Goal: Task Accomplishment & Management: Complete application form

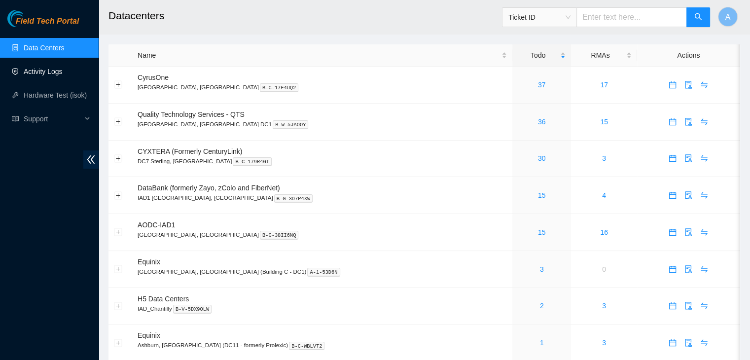
click at [63, 74] on link "Activity Logs" at bounding box center [43, 72] width 39 height 8
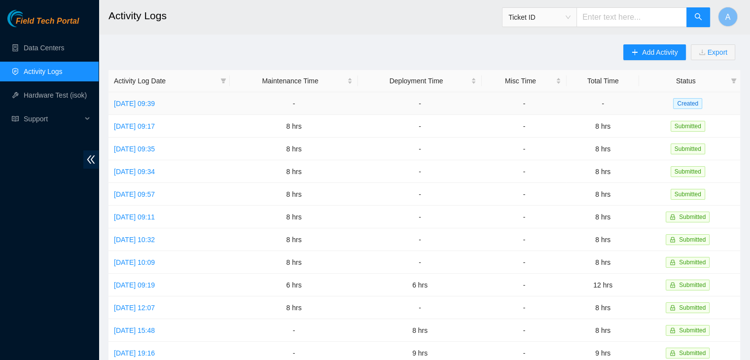
click at [155, 105] on link "Wed, 01 Oct 2025 09:39" at bounding box center [134, 104] width 41 height 8
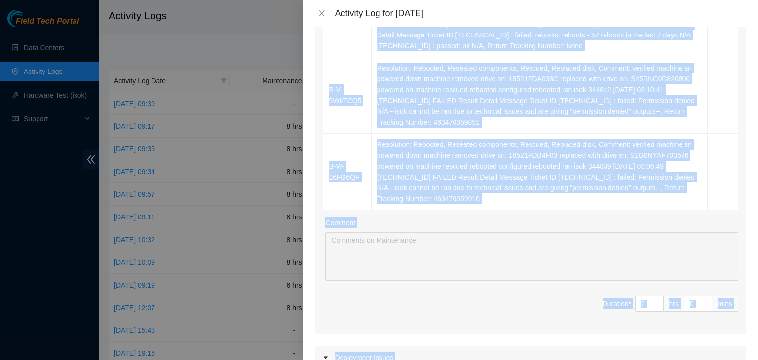
scroll to position [724, 0]
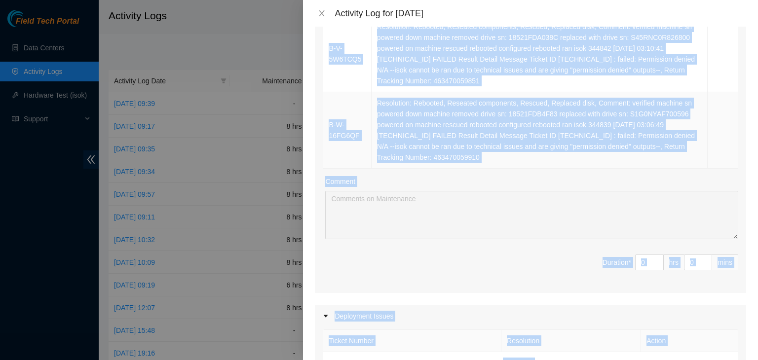
drag, startPoint x: 325, startPoint y: 127, endPoint x: 647, endPoint y: 157, distance: 324.1
copy table "Ticket Number Resolution Action B-V-5X41XAR Resolution: Rebooted, Other, Commen…"
click at [647, 157] on td "Resolution: Rebooted, Reseated components, Rescued, Replaced disk, Comment: ver…" at bounding box center [539, 130] width 336 height 76
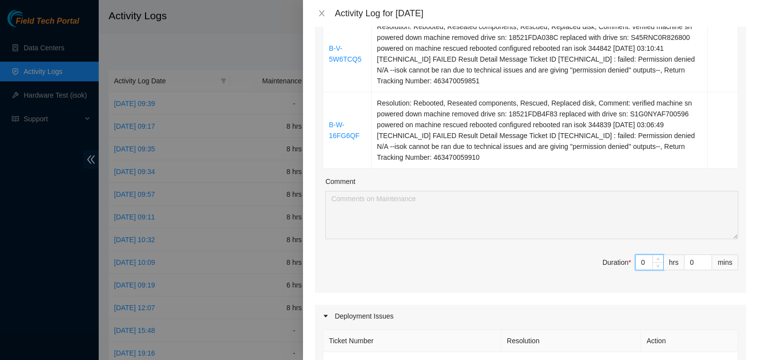
click at [643, 262] on input "0" at bounding box center [649, 262] width 28 height 15
type input "8"
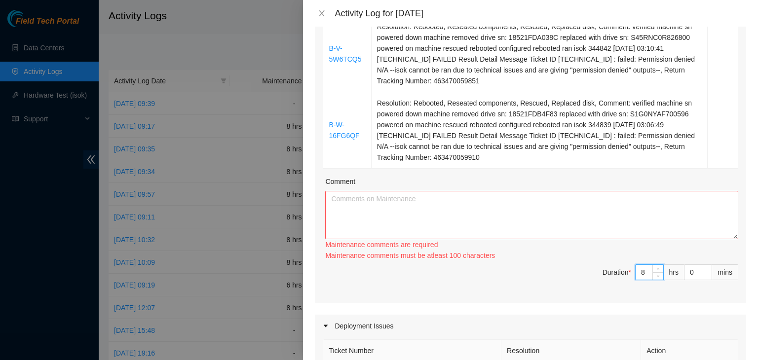
type input "8"
click at [632, 219] on textarea "Comment" at bounding box center [531, 215] width 413 height 48
paste textarea "Ticket Number Resolution Action B-V-5X41XAR Resolution: Rebooted, Other, Commen…"
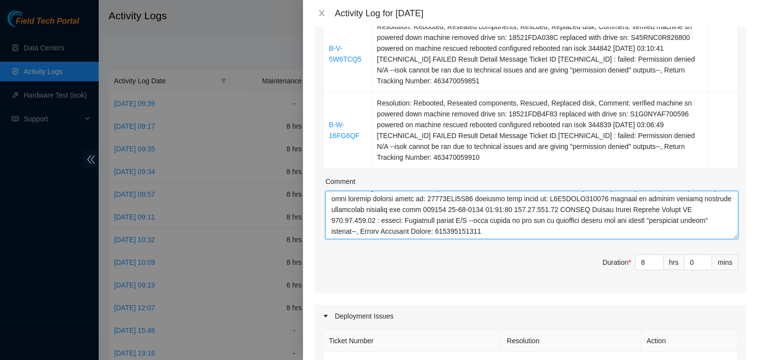
scroll to position [1116, 0]
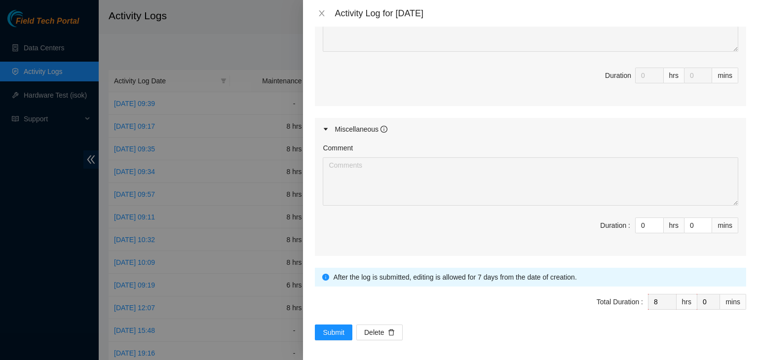
type textarea "Ticket Number Resolution Action B-V-5X41XAR Resolution: Rebooted, Other, Commen…"
click at [337, 328] on span "Submit" at bounding box center [334, 332] width 22 height 11
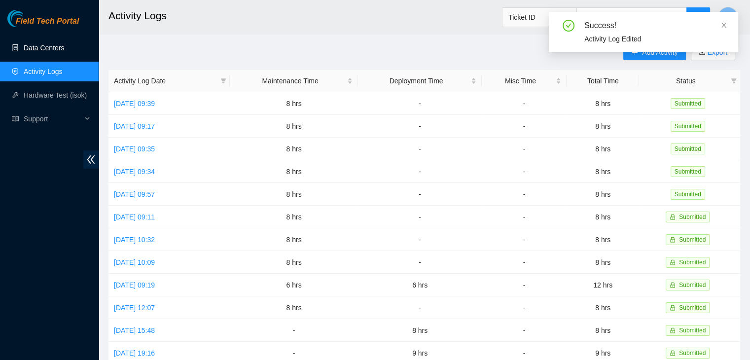
click at [59, 45] on link "Data Centers" at bounding box center [44, 48] width 40 height 8
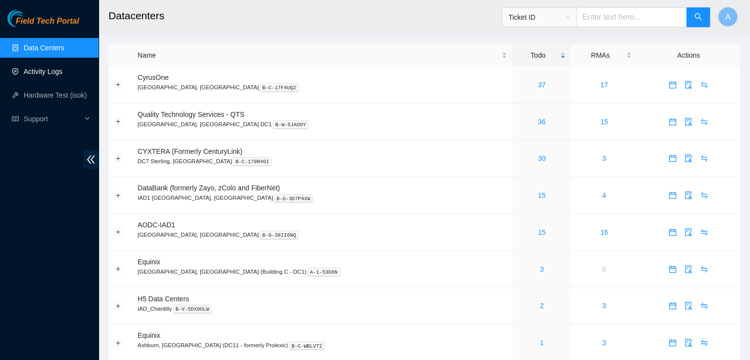
click at [63, 75] on link "Activity Logs" at bounding box center [43, 72] width 39 height 8
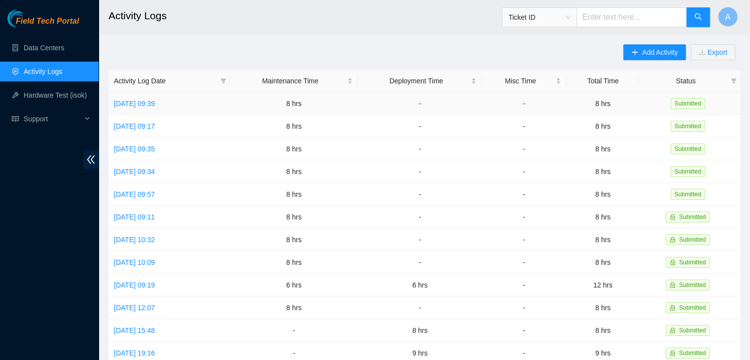
click at [155, 105] on link "Wed, 01 Oct 2025 09:39" at bounding box center [134, 104] width 41 height 8
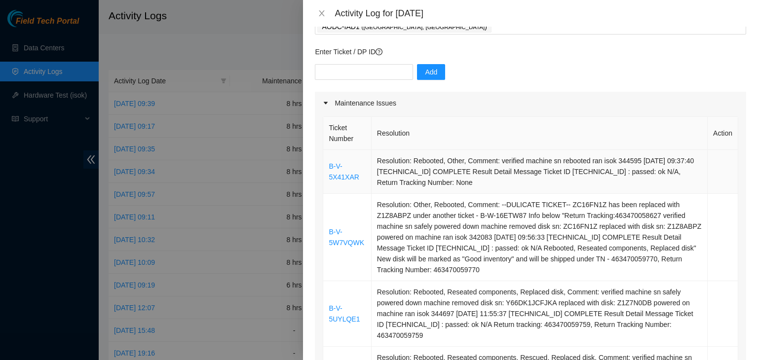
scroll to position [67, 0]
click at [349, 178] on link "B-V-5X41XAR" at bounding box center [344, 170] width 30 height 19
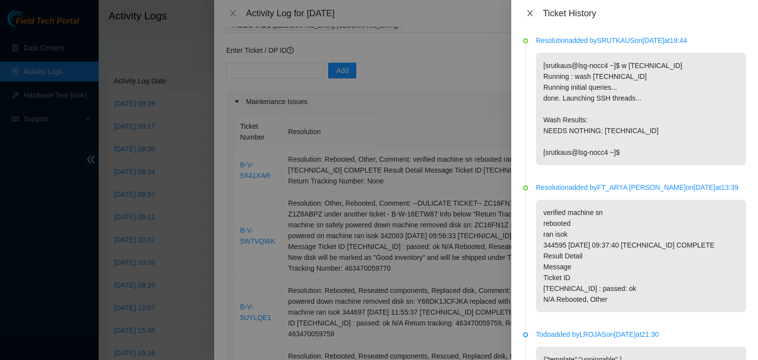
click at [533, 11] on icon "close" at bounding box center [530, 13] width 8 height 8
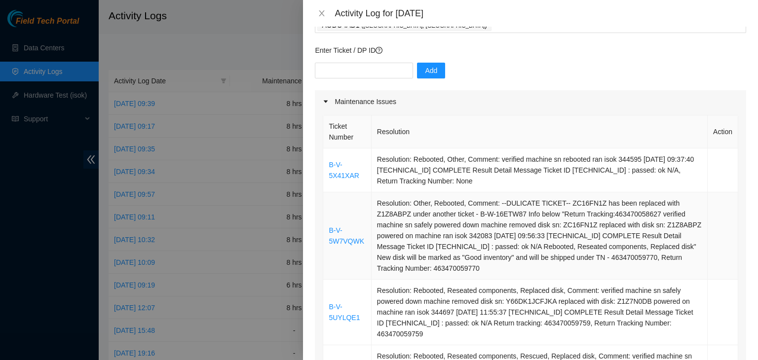
scroll to position [136, 0]
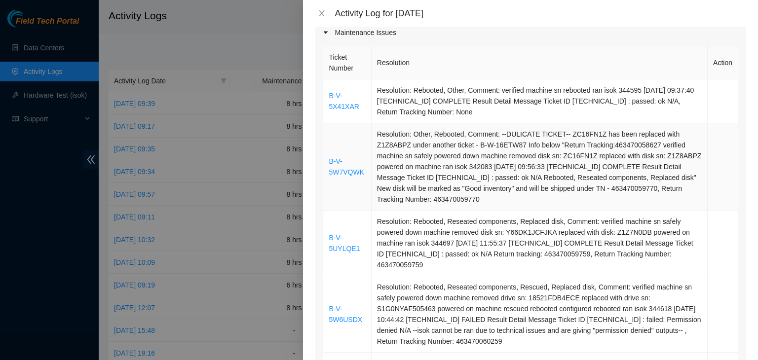
click at [351, 166] on td "B-V-5W7VQWK" at bounding box center [347, 166] width 48 height 87
click at [350, 169] on link "B-V-5W7VQWK" at bounding box center [347, 166] width 36 height 19
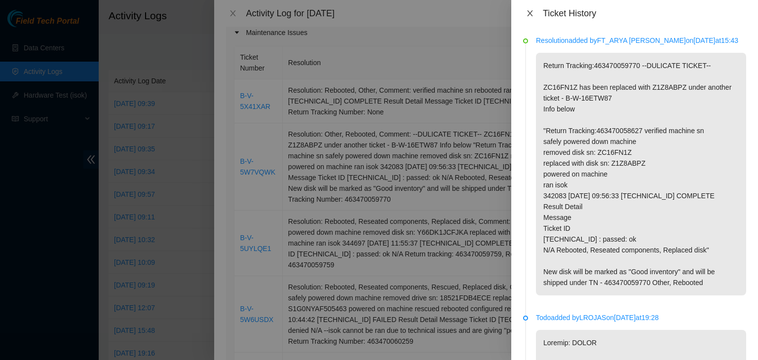
click at [530, 13] on icon "close" at bounding box center [529, 13] width 5 height 6
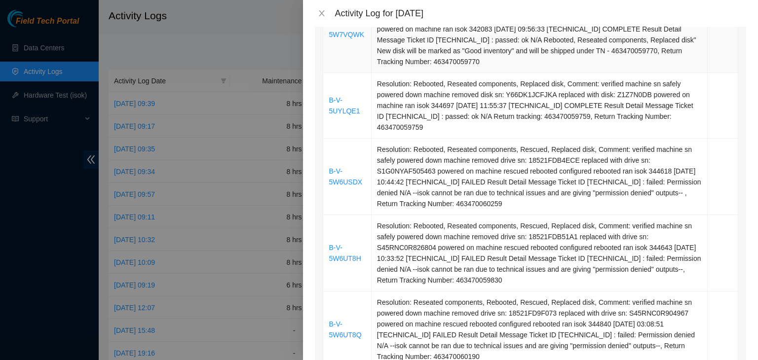
scroll to position [274, 0]
click at [339, 111] on link "B-V-5UYLQE1" at bounding box center [344, 105] width 31 height 19
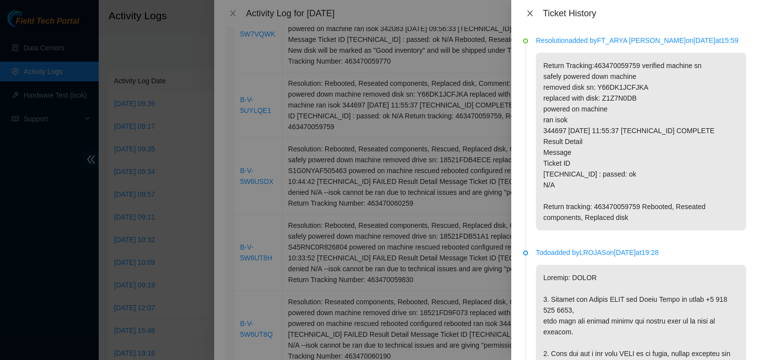
click at [530, 13] on icon "close" at bounding box center [529, 13] width 5 height 6
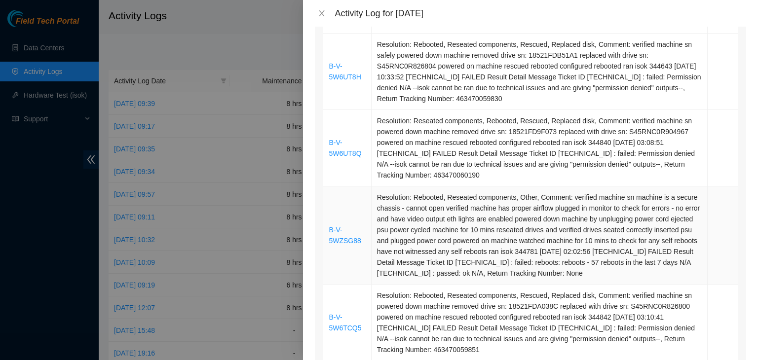
scroll to position [456, 0]
click at [332, 234] on link "B-V-5WZSG88" at bounding box center [345, 234] width 32 height 19
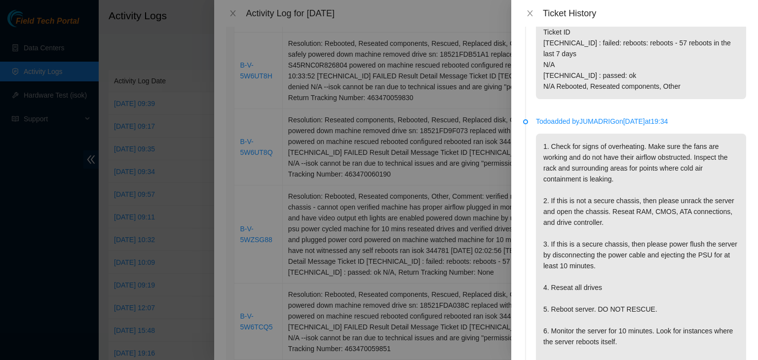
scroll to position [343, 0]
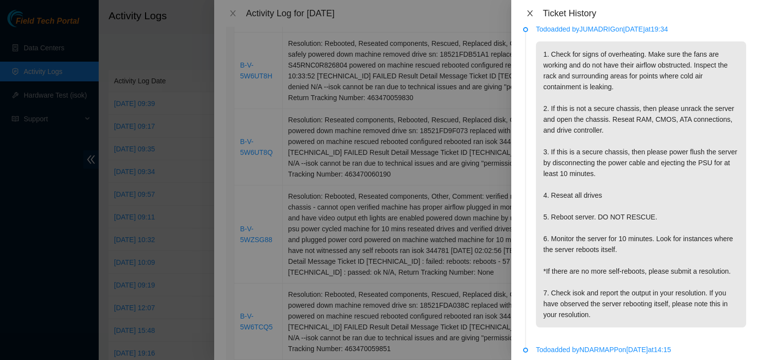
click at [528, 15] on icon "close" at bounding box center [529, 13] width 5 height 6
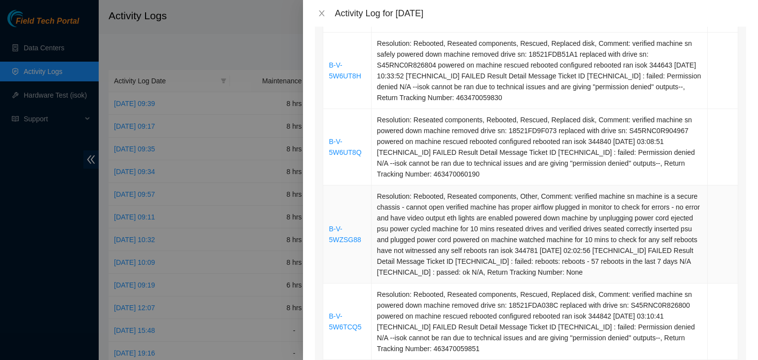
scroll to position [668, 0]
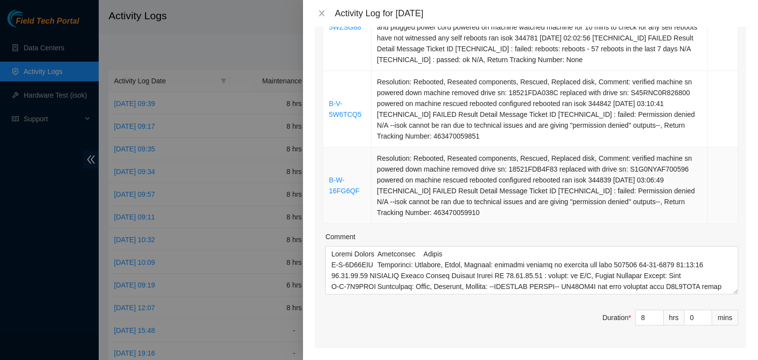
click at [346, 186] on link "B-W-16FG6QF" at bounding box center [344, 185] width 31 height 19
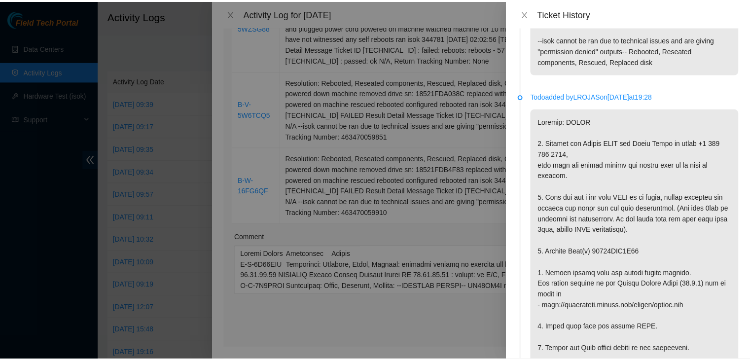
scroll to position [0, 0]
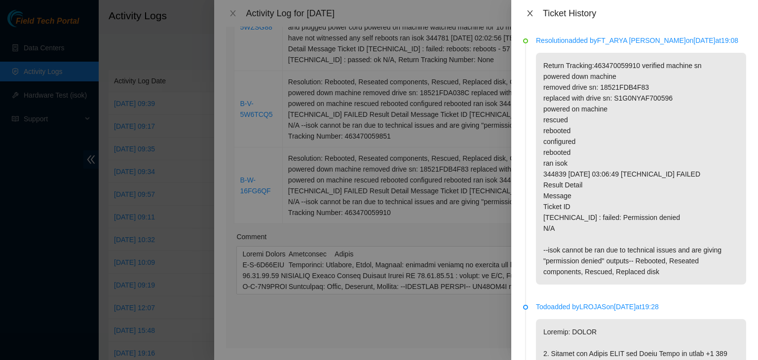
click at [532, 14] on icon "close" at bounding box center [530, 13] width 8 height 8
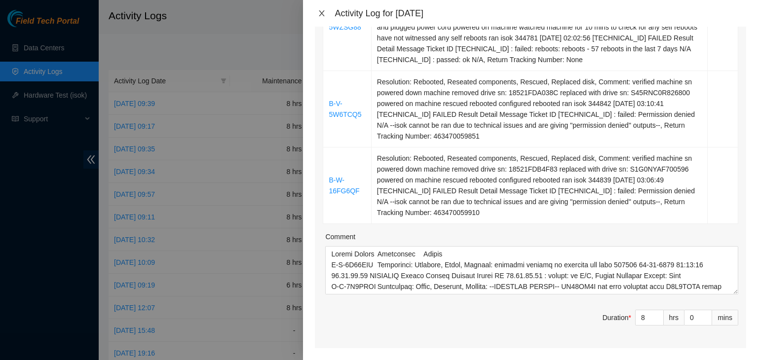
click at [318, 10] on icon "close" at bounding box center [322, 13] width 8 height 8
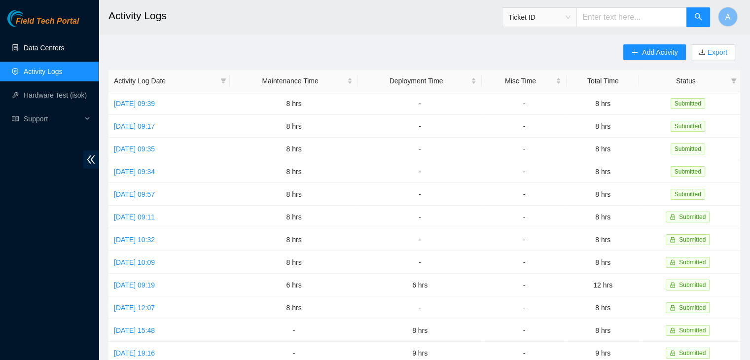
click at [60, 52] on link "Data Centers" at bounding box center [44, 48] width 40 height 8
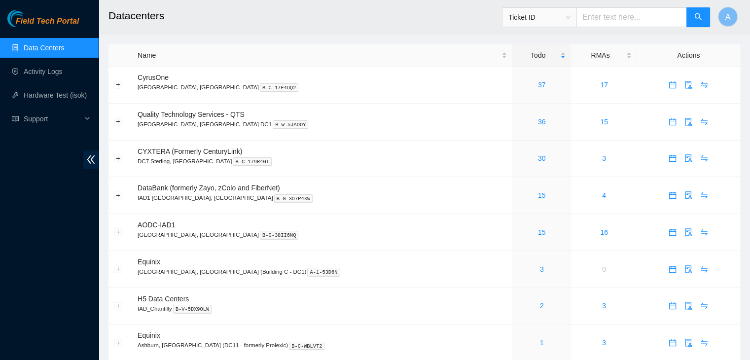
click at [62, 50] on link "Data Centers" at bounding box center [44, 48] width 40 height 8
click at [538, 122] on link "36" at bounding box center [542, 122] width 8 height 8
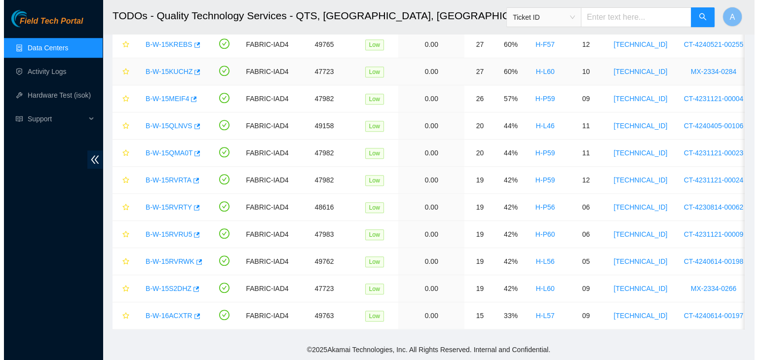
scroll to position [757, 0]
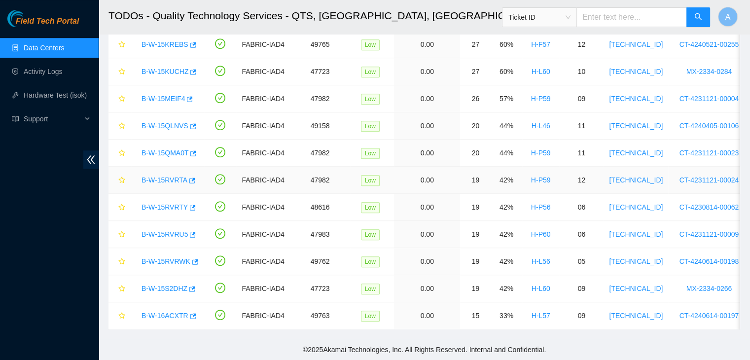
click at [158, 176] on link "B-W-15RVRTA" at bounding box center [165, 180] width 46 height 8
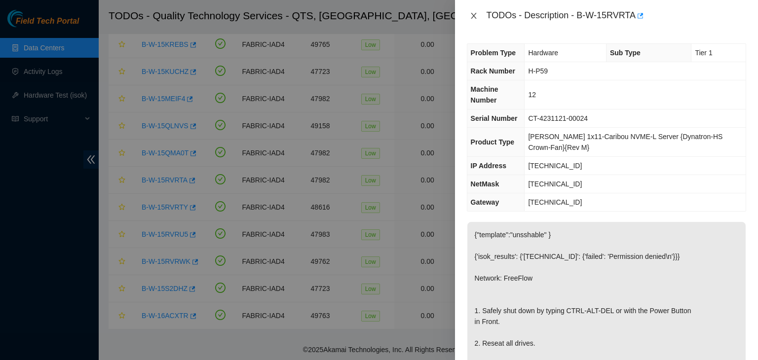
click at [470, 12] on icon "close" at bounding box center [474, 16] width 8 height 8
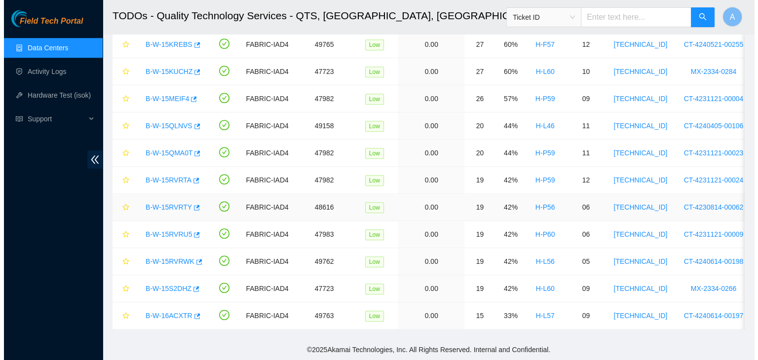
scroll to position [677, 0]
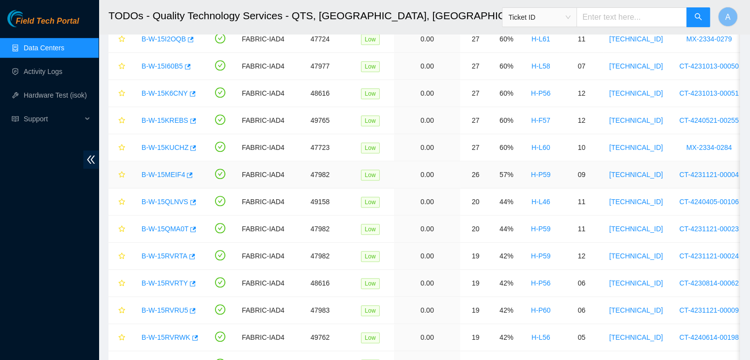
click at [176, 171] on link "B-W-15MEIF4" at bounding box center [163, 175] width 43 height 8
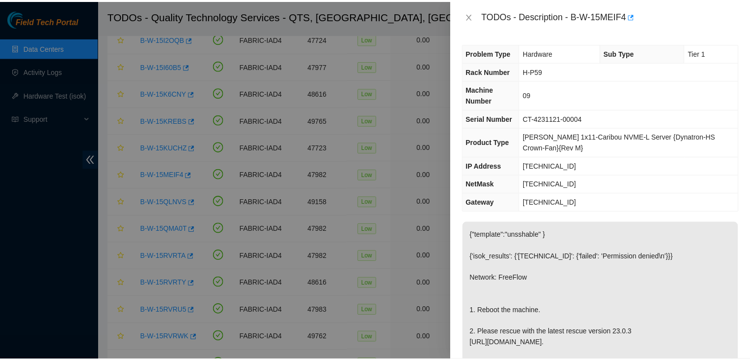
scroll to position [77, 0]
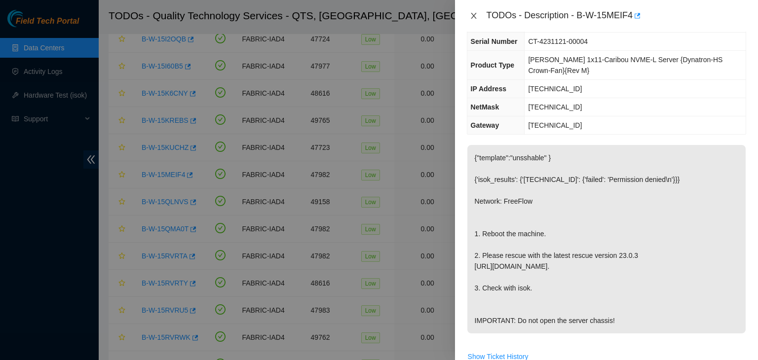
click at [475, 18] on icon "close" at bounding box center [474, 16] width 8 height 8
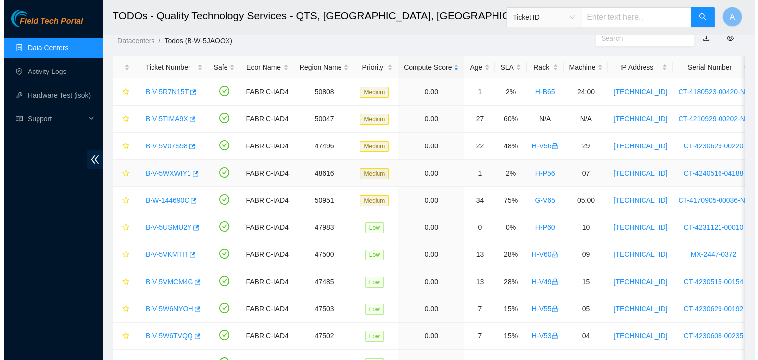
scroll to position [25, 0]
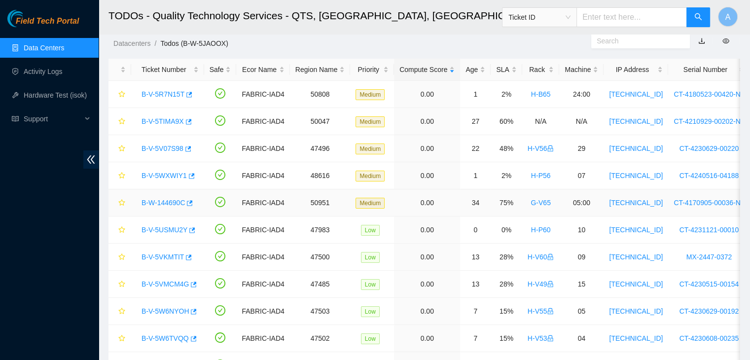
click at [167, 201] on link "B-W-144690C" at bounding box center [163, 203] width 43 height 8
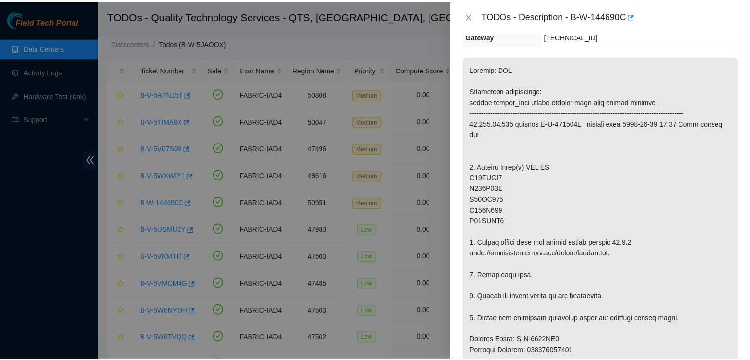
scroll to position [143, 0]
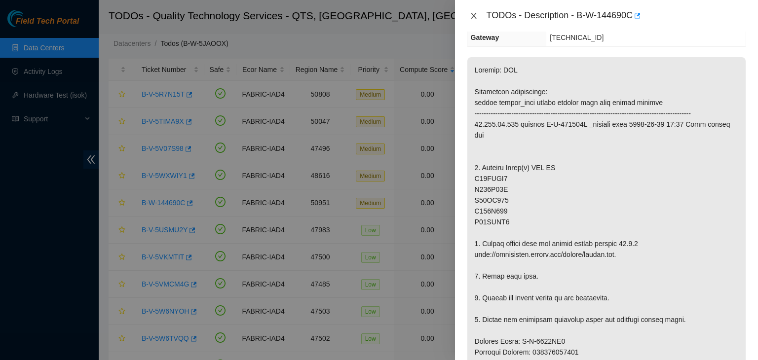
click at [474, 14] on icon "close" at bounding box center [474, 16] width 8 height 8
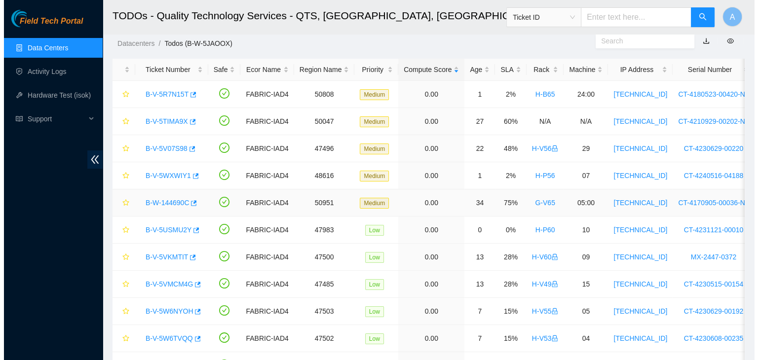
scroll to position [0, 0]
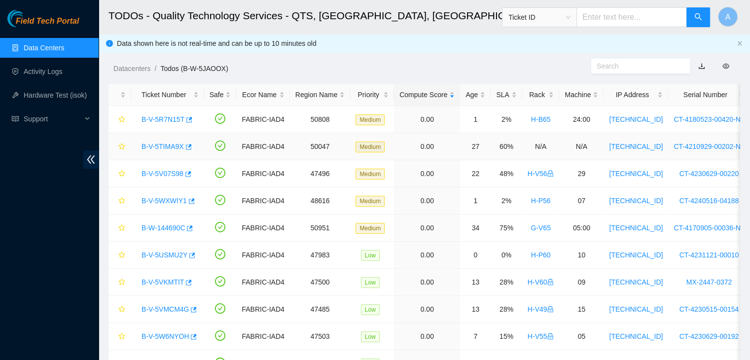
click at [168, 149] on link "B-V-5TIMA9X" at bounding box center [163, 147] width 42 height 8
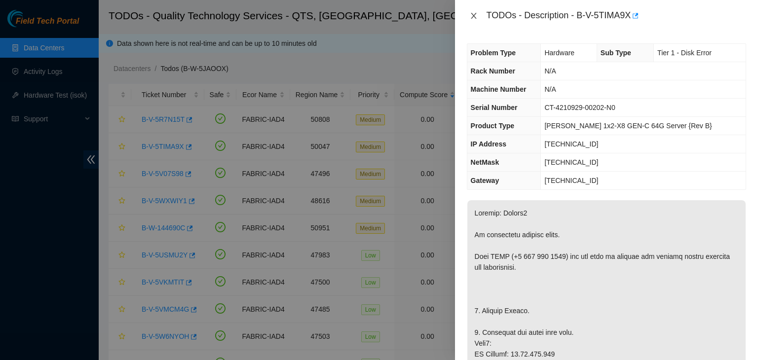
click at [470, 14] on icon "close" at bounding box center [474, 16] width 8 height 8
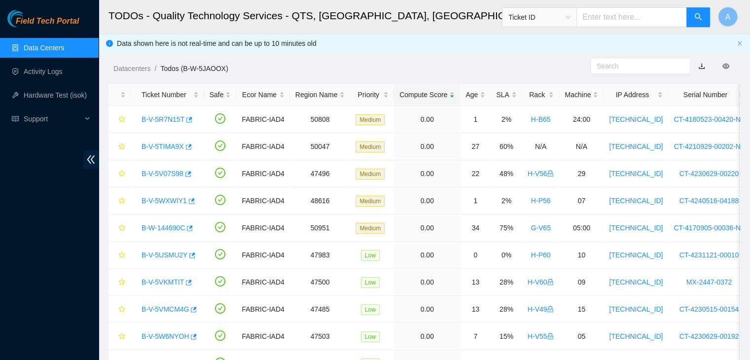
click at [64, 44] on link "Data Centers" at bounding box center [44, 48] width 40 height 8
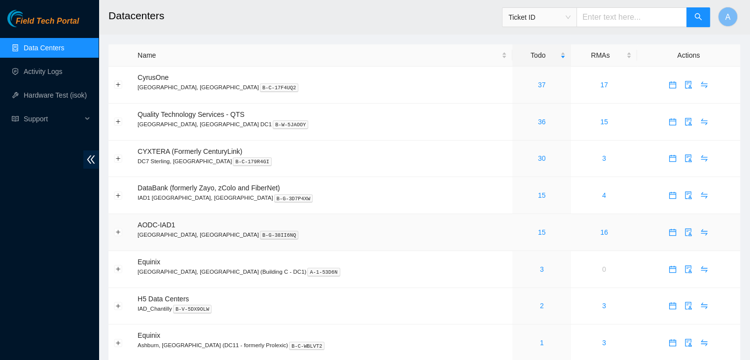
click at [538, 232] on link "15" at bounding box center [542, 232] width 8 height 8
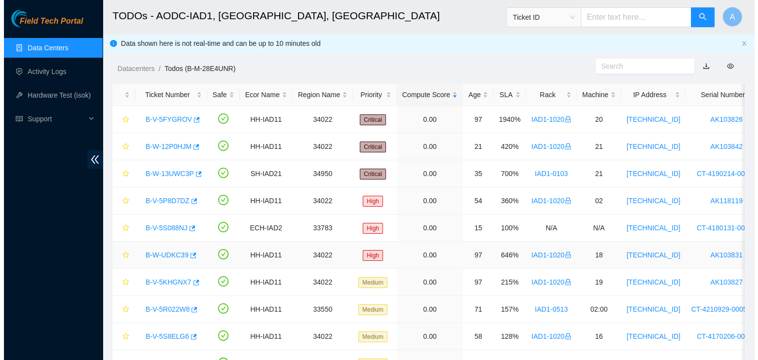
scroll to position [189, 0]
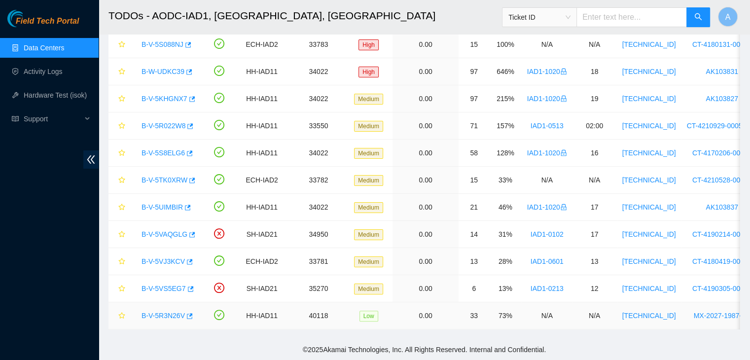
click at [170, 312] on link "B-V-5R3N26V" at bounding box center [163, 316] width 43 height 8
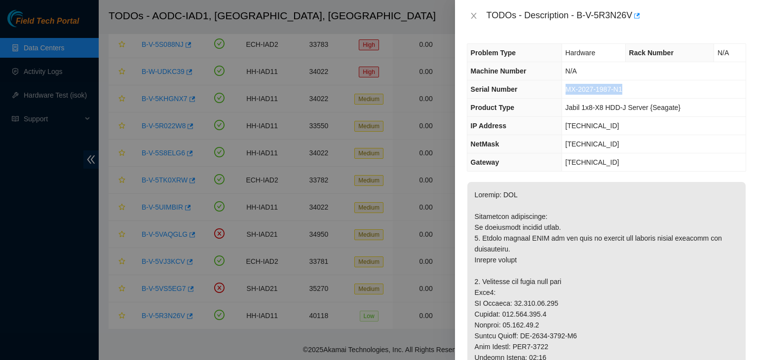
drag, startPoint x: 566, startPoint y: 91, endPoint x: 637, endPoint y: 91, distance: 71.0
click at [637, 91] on td "MX-2027-1987-N1" at bounding box center [653, 89] width 184 height 18
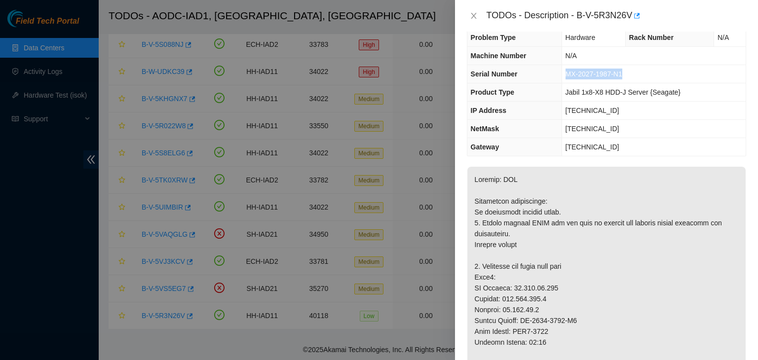
scroll to position [33, 0]
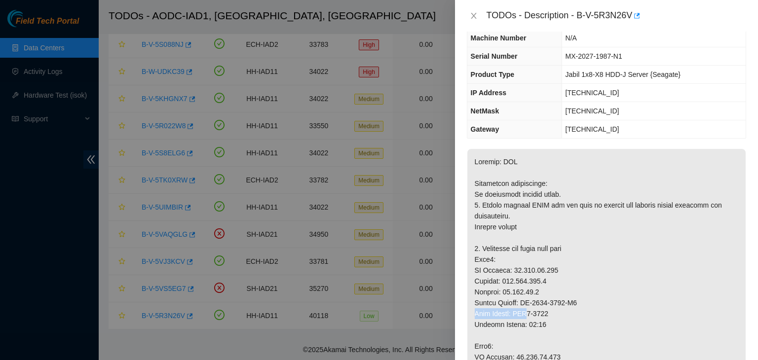
drag, startPoint x: 579, startPoint y: 300, endPoint x: 523, endPoint y: 310, distance: 57.1
drag, startPoint x: 523, startPoint y: 304, endPoint x: 594, endPoint y: 298, distance: 70.8
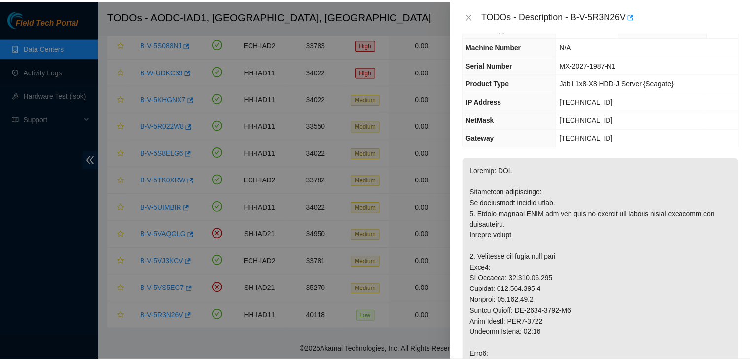
scroll to position [0, 0]
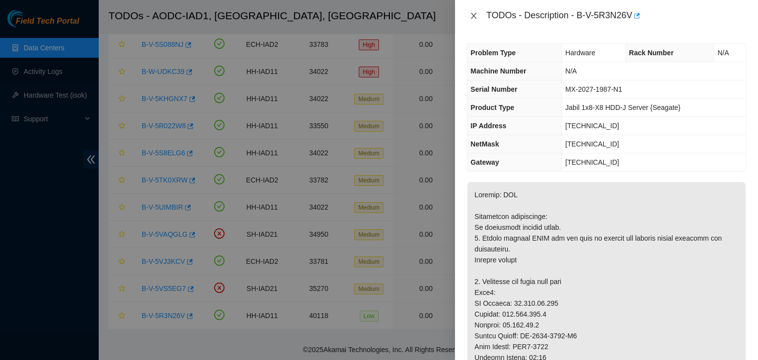
click at [474, 16] on icon "close" at bounding box center [474, 16] width 8 height 8
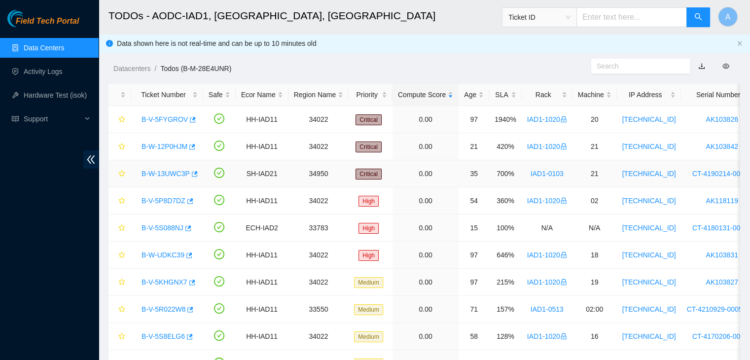
click at [167, 173] on link "B-W-13UWC3P" at bounding box center [166, 174] width 48 height 8
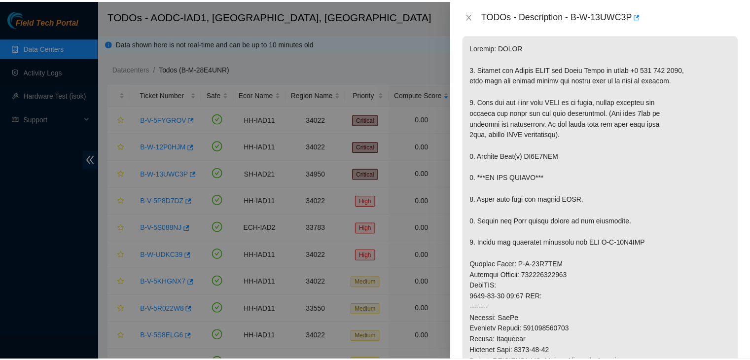
scroll to position [166, 0]
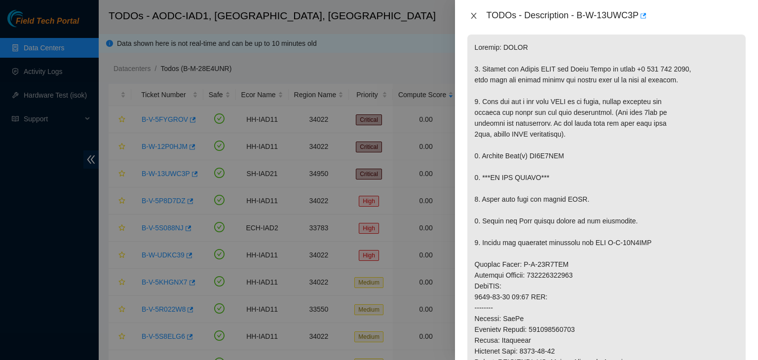
click at [476, 19] on icon "close" at bounding box center [474, 16] width 8 height 8
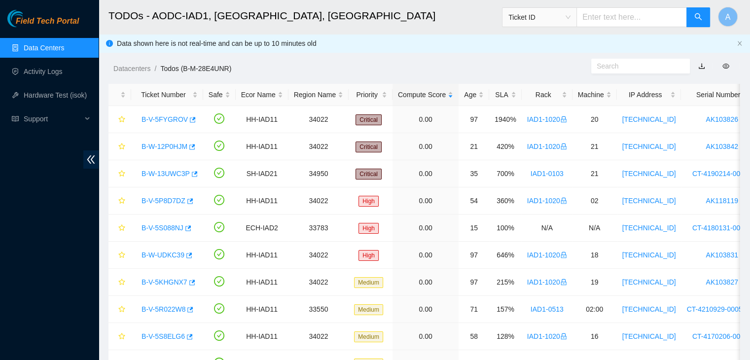
scroll to position [180, 0]
click at [64, 44] on link "Data Centers" at bounding box center [44, 48] width 40 height 8
